Goal: Navigation & Orientation: Find specific page/section

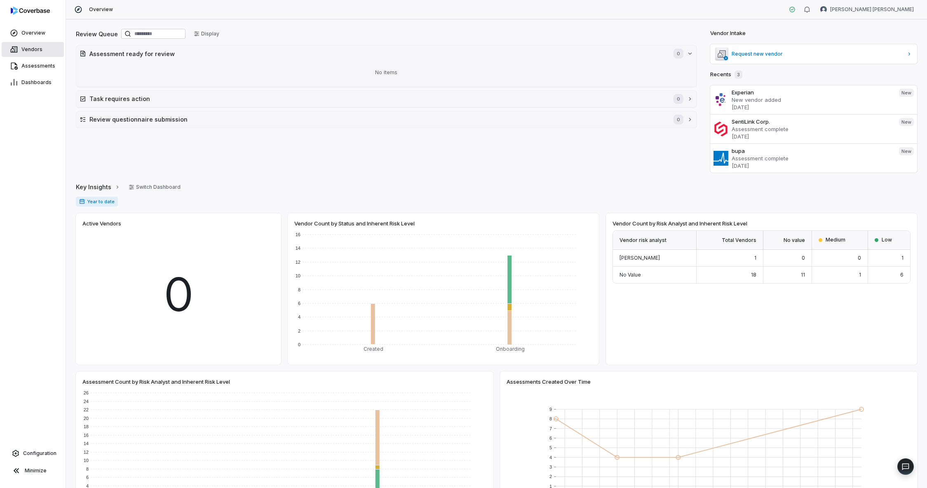
click at [37, 49] on span "Vendors" at bounding box center [31, 49] width 21 height 7
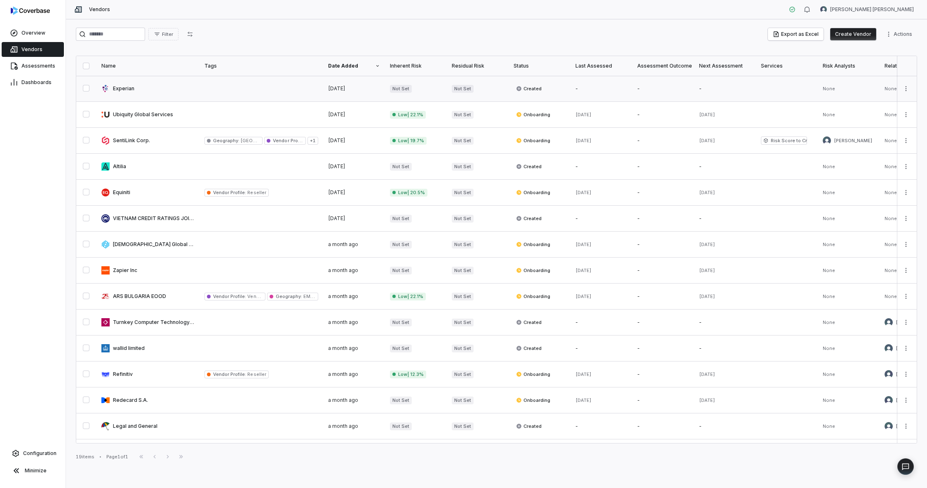
click at [121, 91] on link at bounding box center [147, 89] width 103 height 26
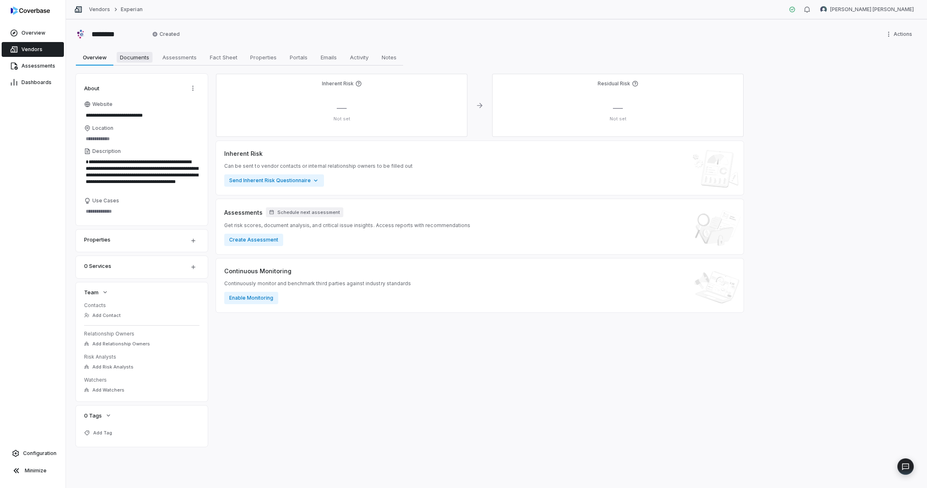
click at [137, 63] on link "Documents Documents" at bounding box center [134, 57] width 42 height 16
type textarea "*"
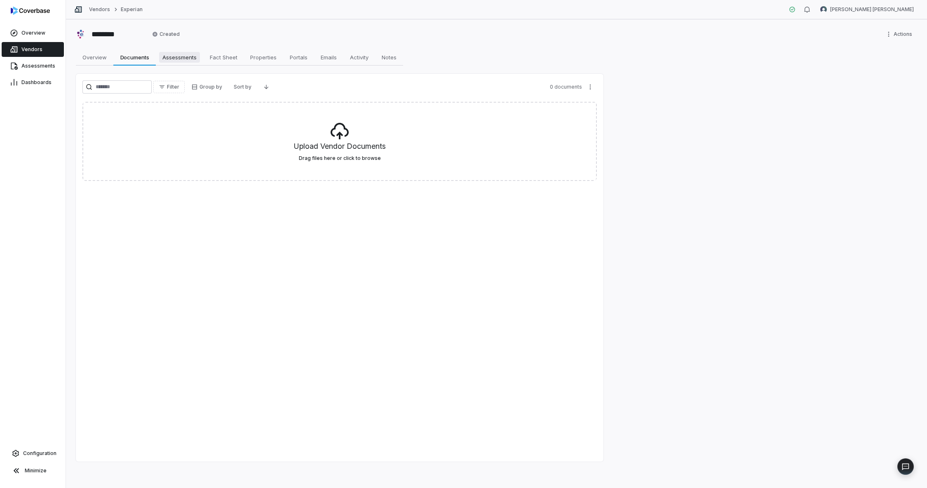
click at [177, 58] on span "Assessments" at bounding box center [179, 57] width 41 height 11
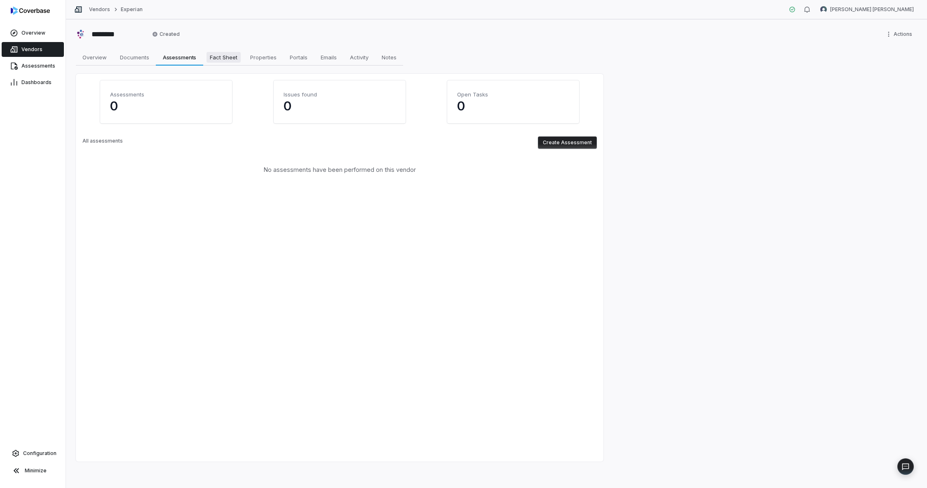
click at [213, 59] on span "Fact Sheet" at bounding box center [223, 57] width 34 height 11
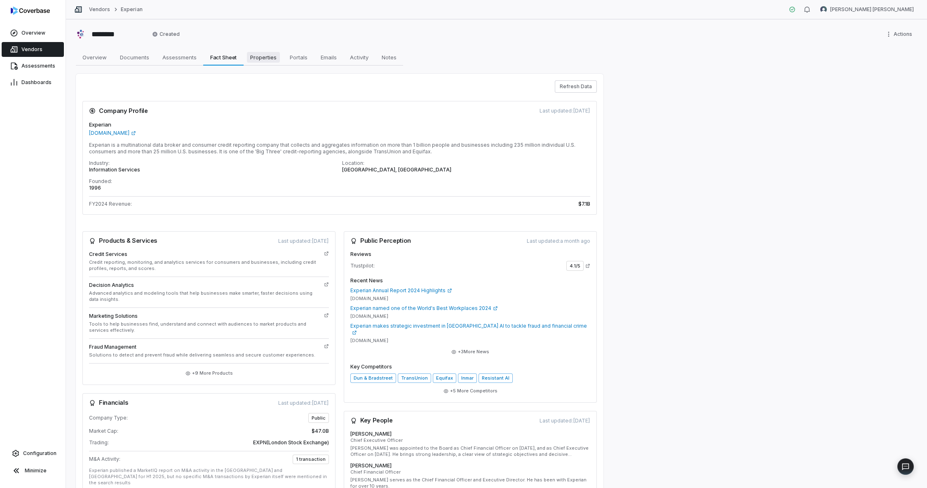
click at [257, 59] on span "Properties" at bounding box center [263, 57] width 33 height 11
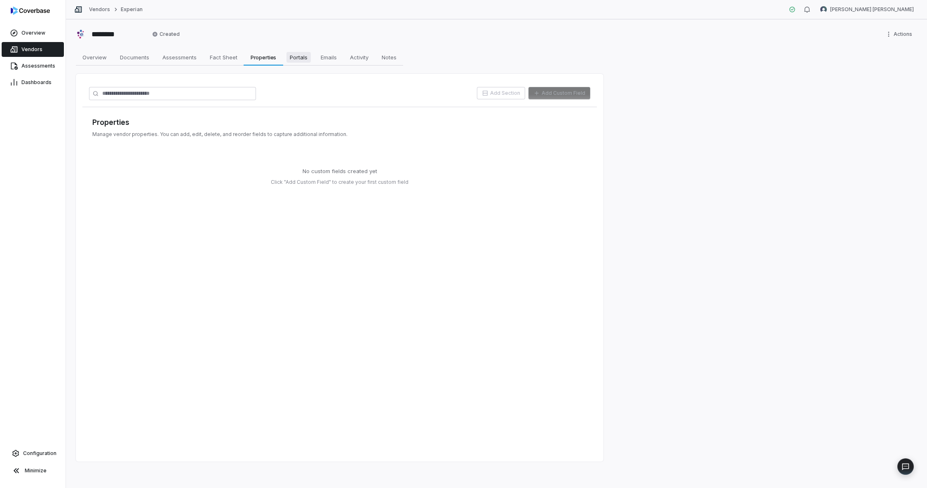
click at [297, 59] on span "Portals" at bounding box center [298, 57] width 24 height 11
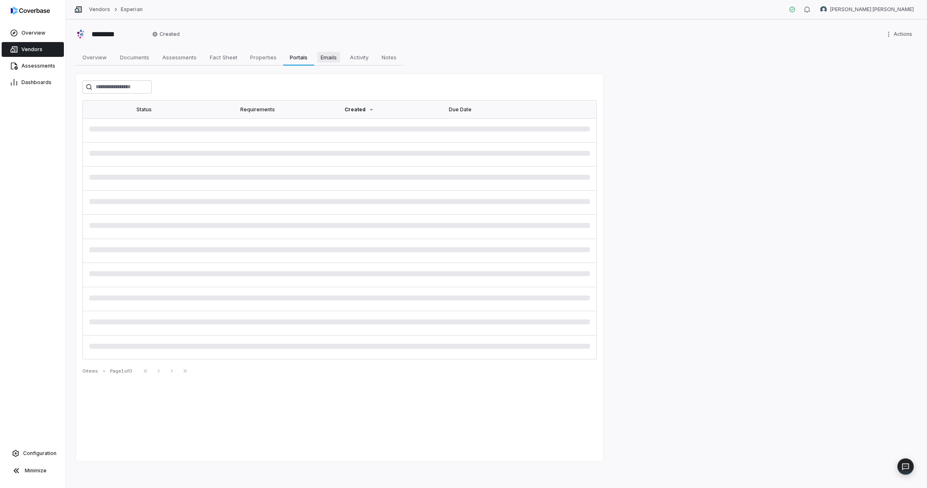
click at [326, 62] on span "Emails" at bounding box center [328, 57] width 23 height 11
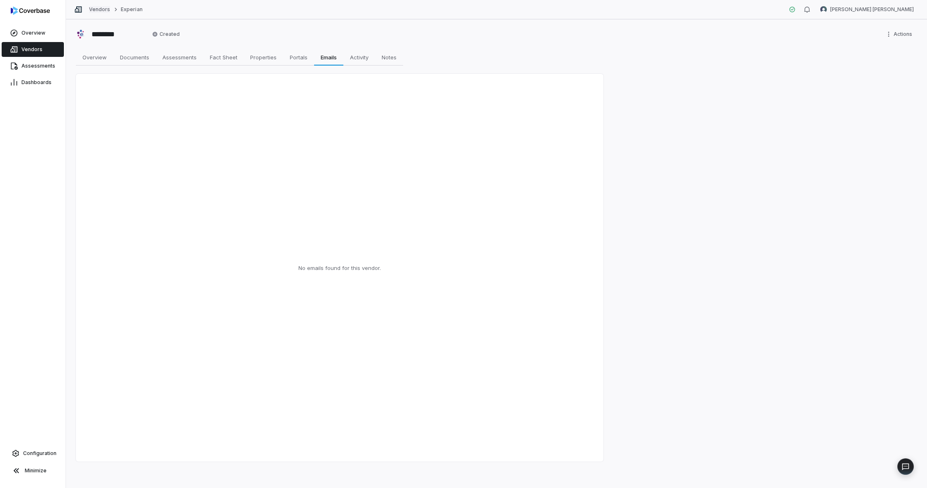
click at [94, 11] on link "Vendors" at bounding box center [99, 9] width 21 height 7
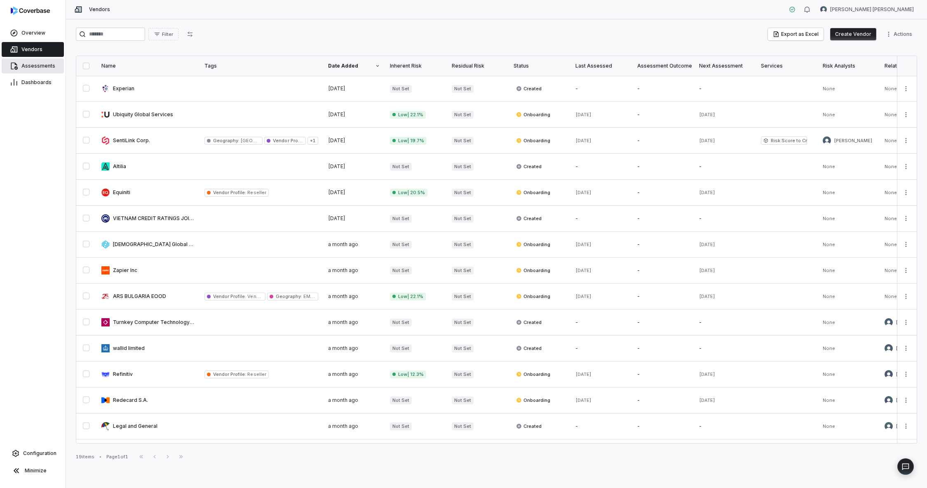
click at [44, 66] on span "Assessments" at bounding box center [38, 66] width 34 height 7
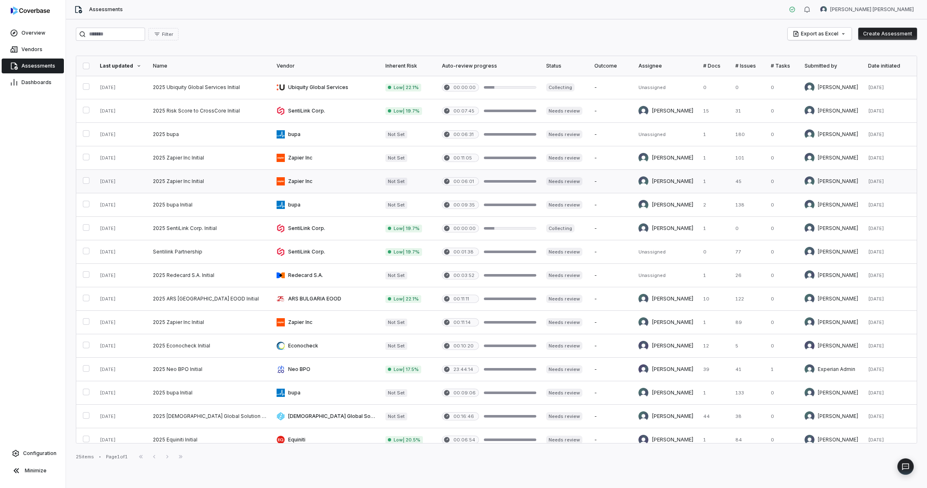
scroll to position [220, 0]
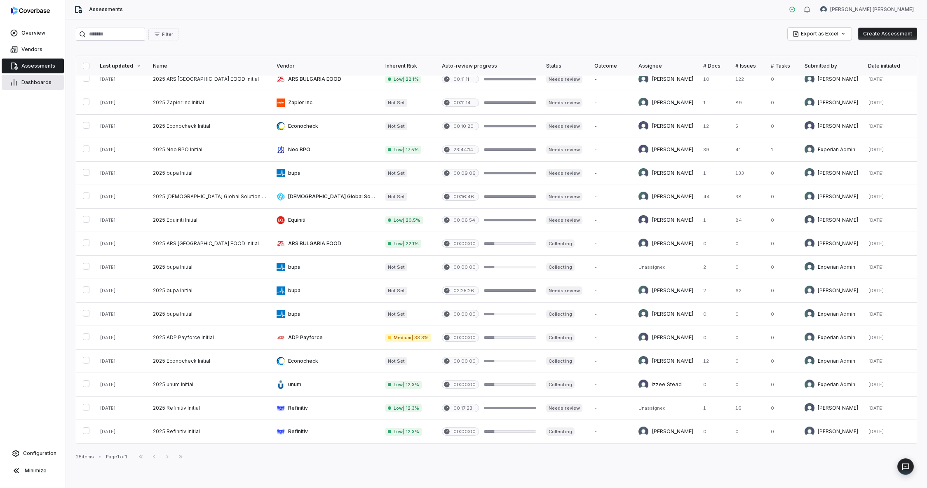
click at [32, 79] on span "Dashboards" at bounding box center [36, 82] width 30 height 7
